Goal: Task Accomplishment & Management: Manage account settings

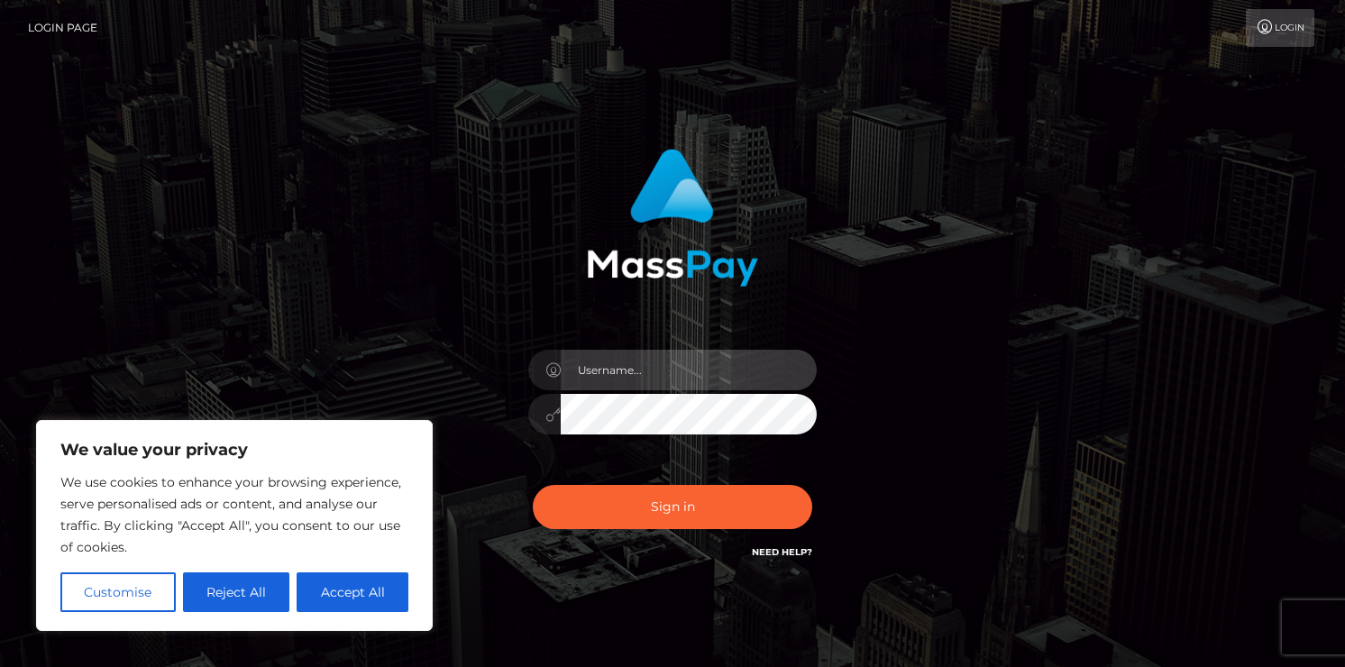
type input "[EMAIL_ADDRESS][DOMAIN_NAME]"
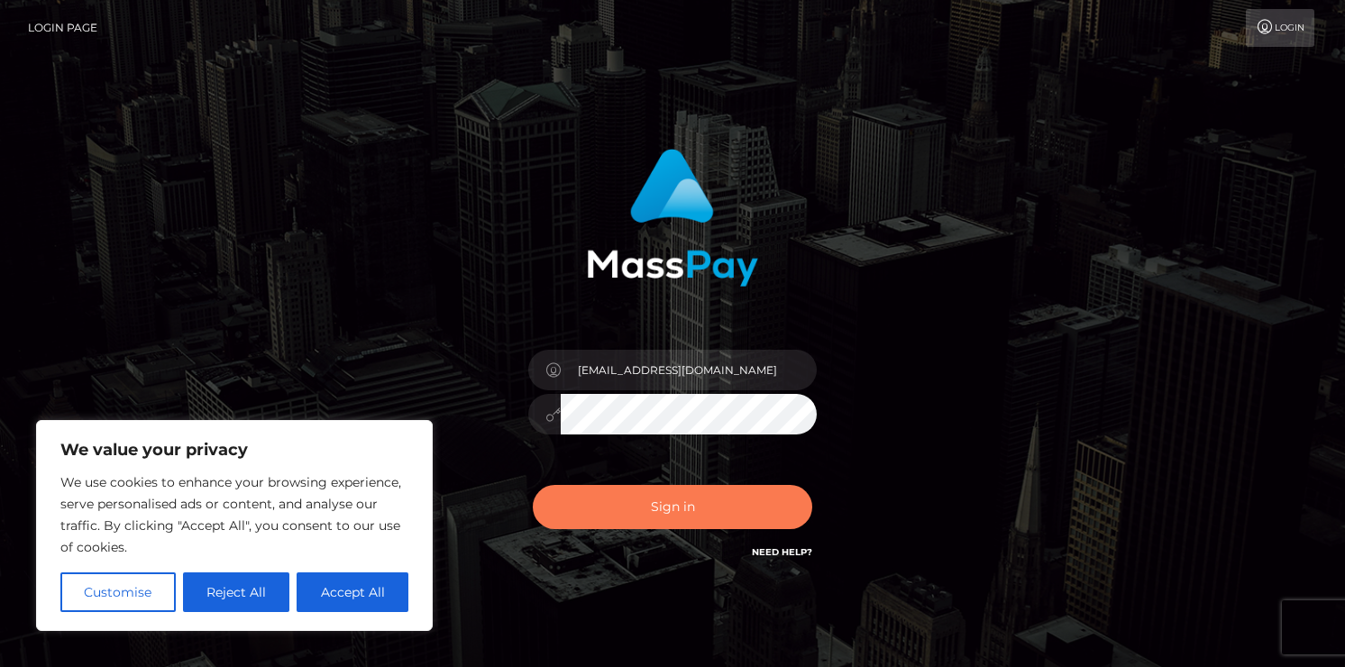
click at [656, 503] on button "Sign in" at bounding box center [672, 507] width 279 height 44
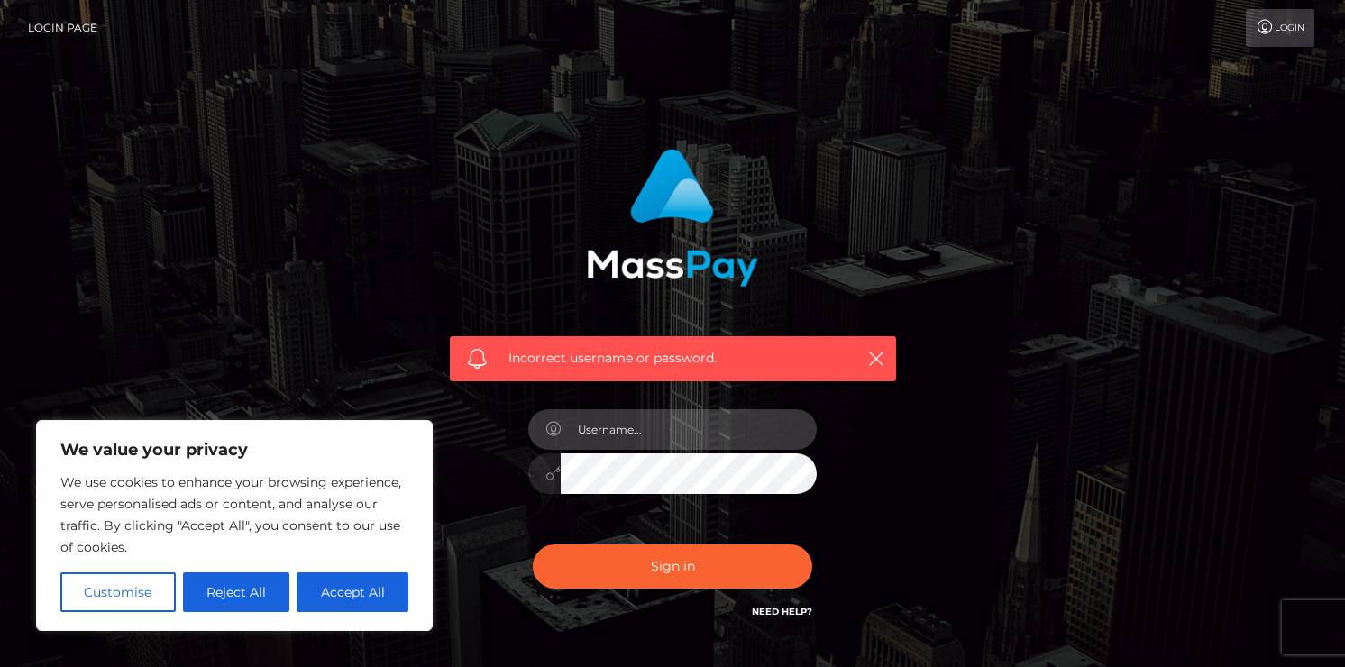
type input "[EMAIL_ADDRESS][DOMAIN_NAME]"
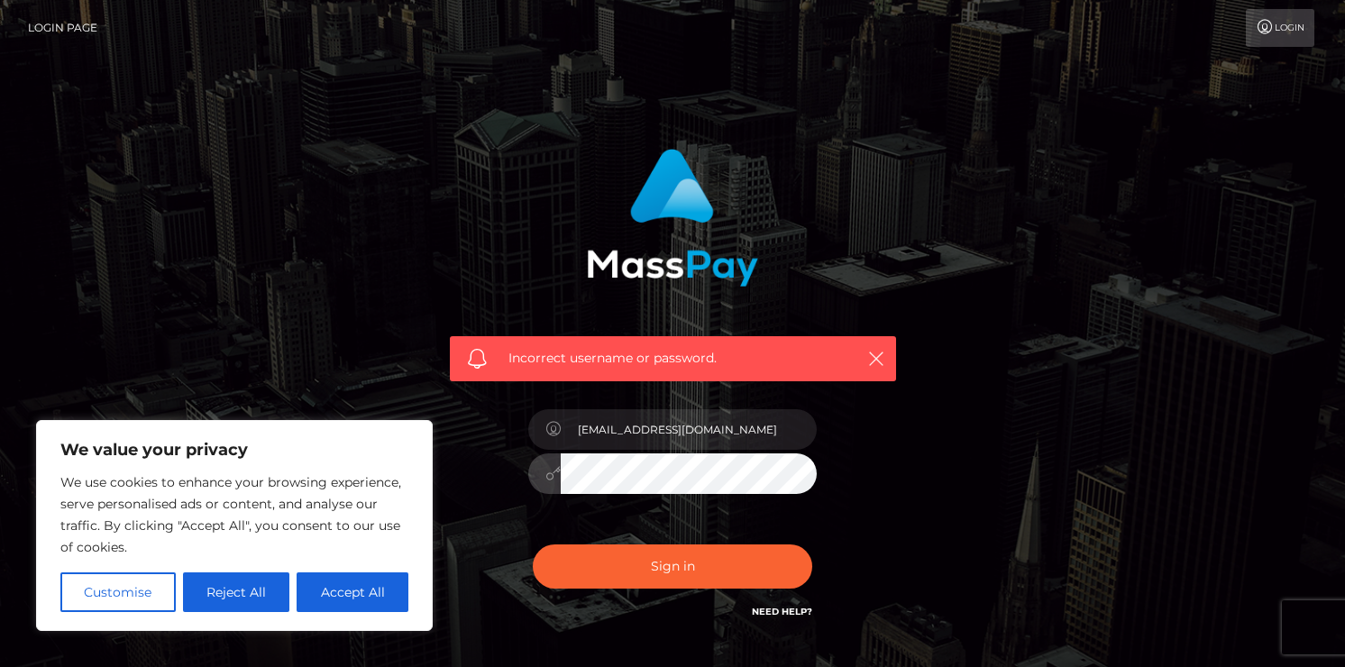
click at [672, 565] on button "Sign in" at bounding box center [672, 566] width 279 height 44
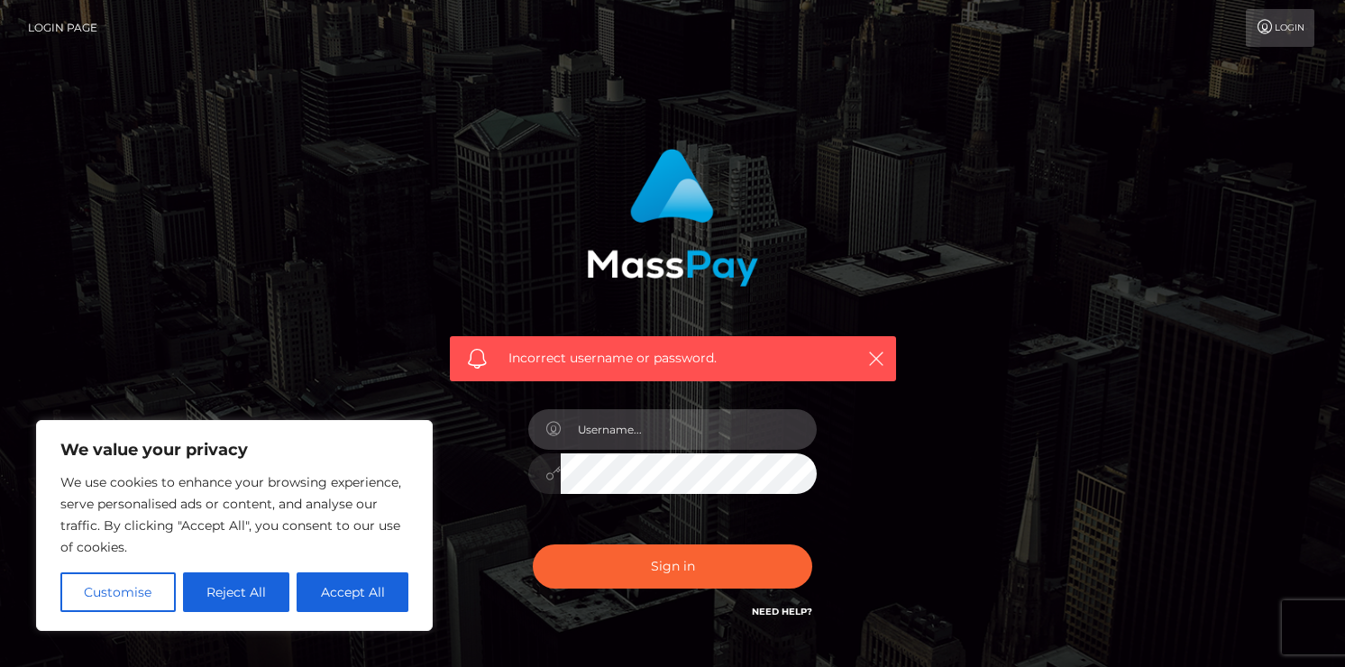
type input "[EMAIL_ADDRESS][DOMAIN_NAME]"
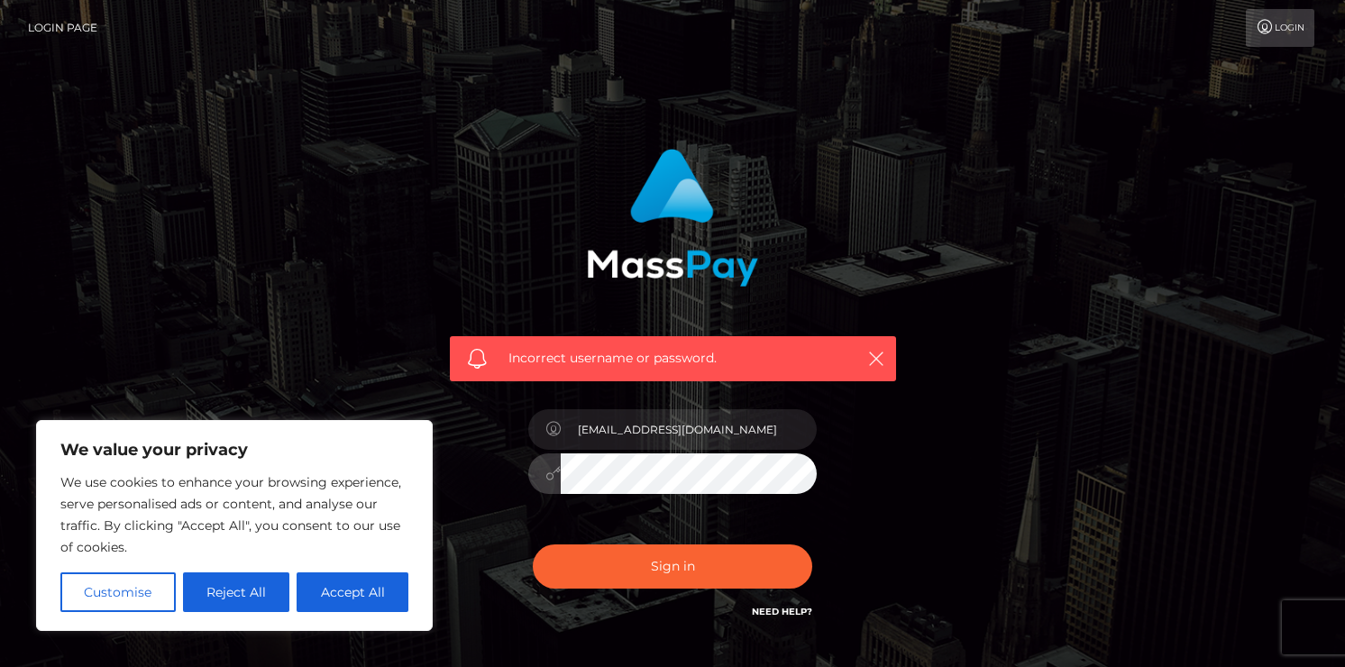
click at [672, 565] on button "Sign in" at bounding box center [672, 566] width 279 height 44
click at [328, 600] on button "Accept All" at bounding box center [353, 592] width 112 height 40
checkbox input "true"
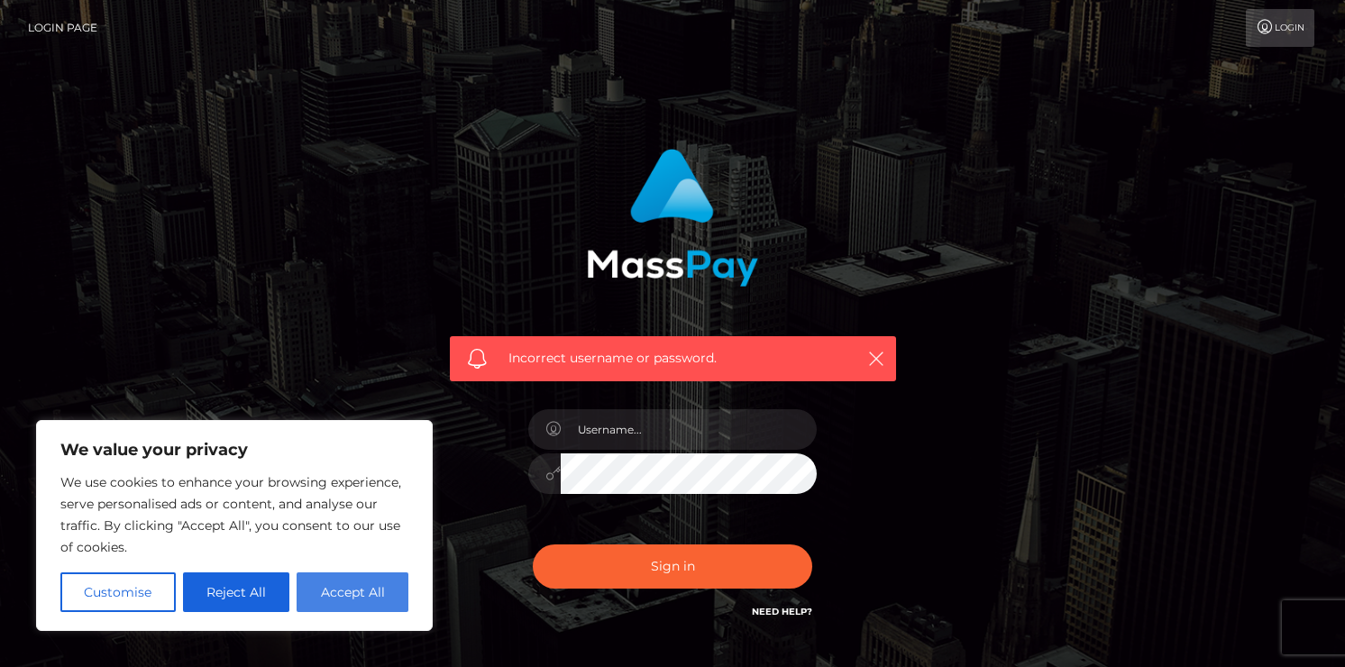
checkbox input "true"
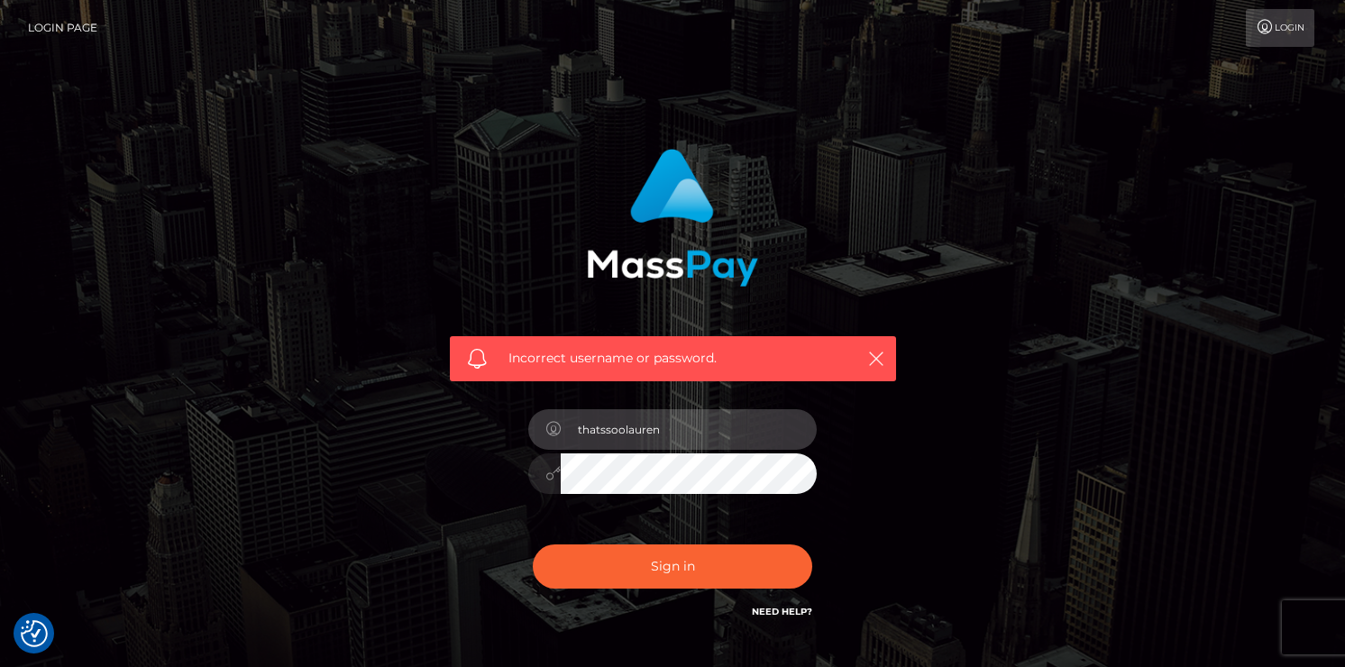
type input "thatssoolauren"
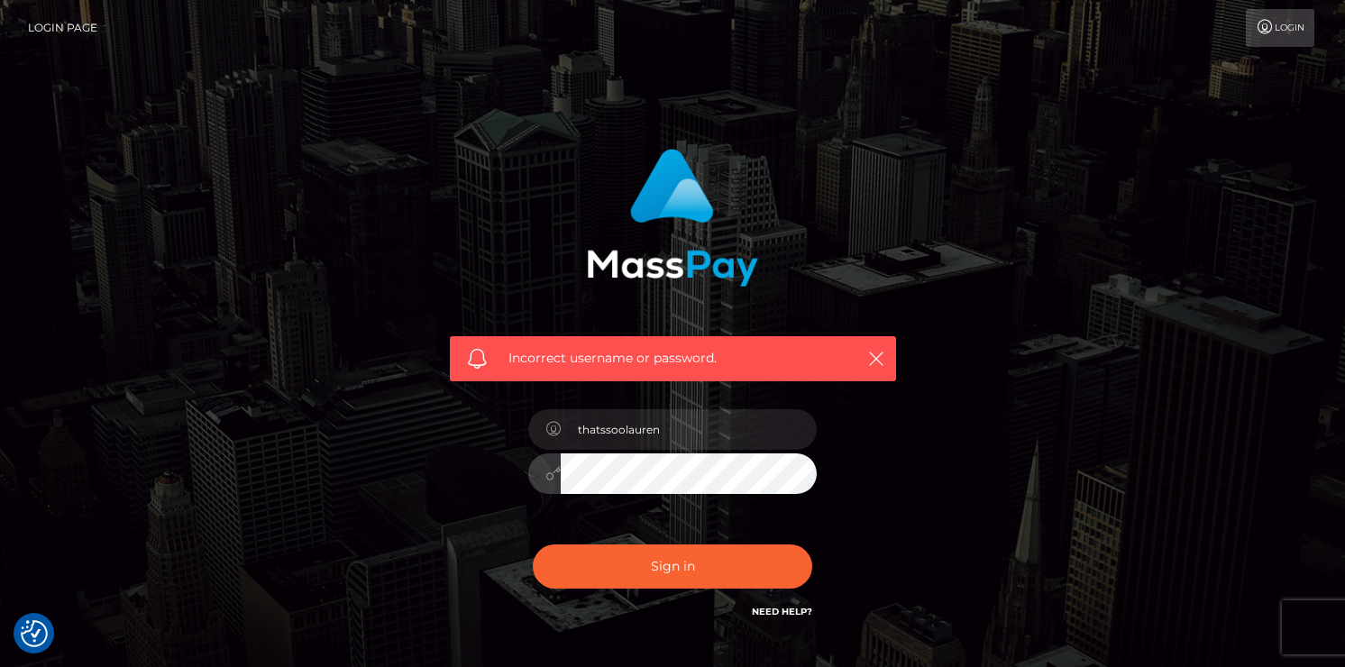
click at [672, 565] on button "Sign in" at bounding box center [672, 566] width 279 height 44
